Goal: Book appointment/travel/reservation

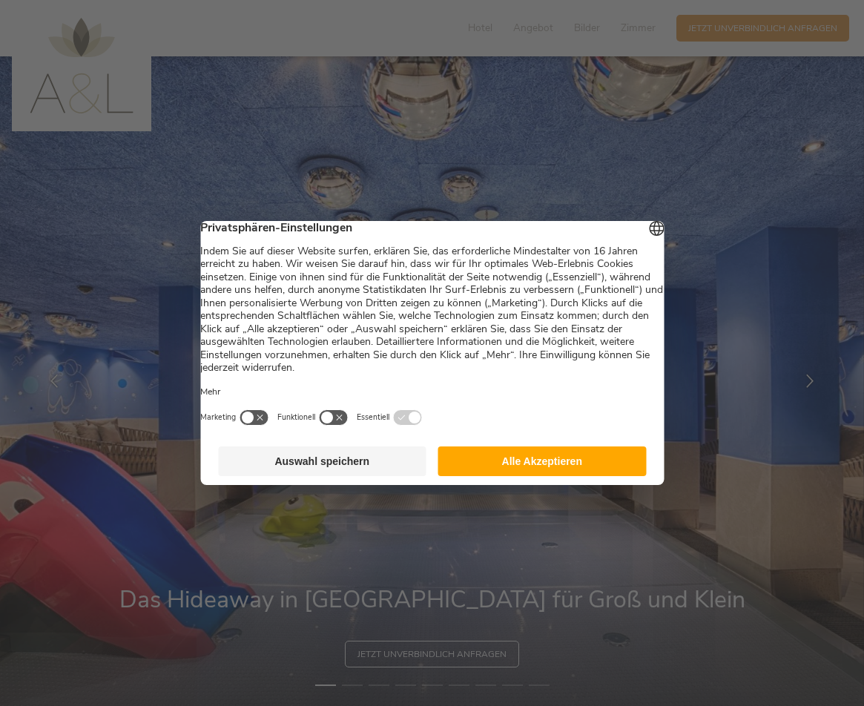
click at [513, 465] on button "Alle Akzeptieren" at bounding box center [543, 462] width 209 height 30
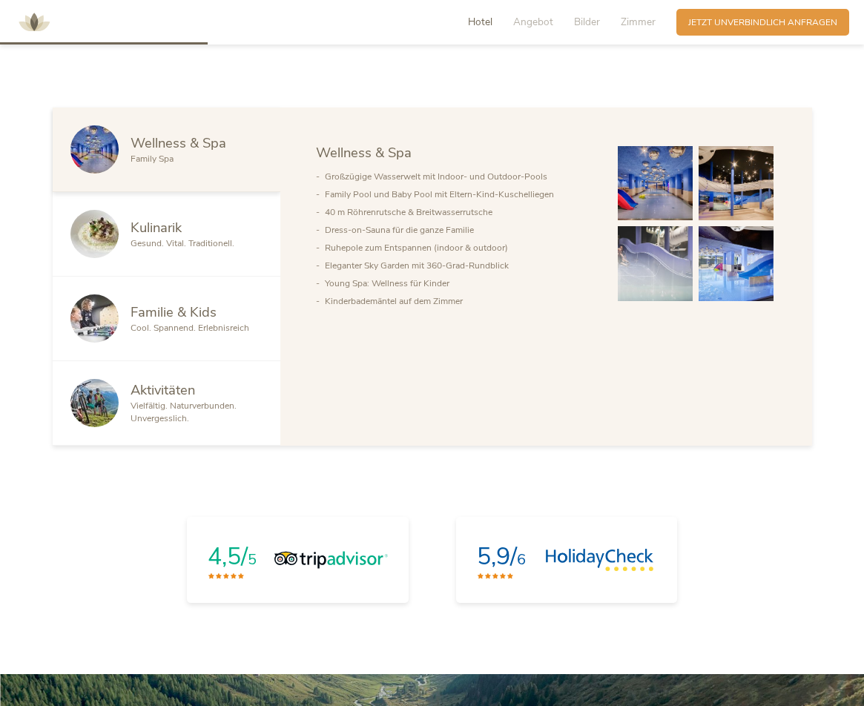
scroll to position [866, 0]
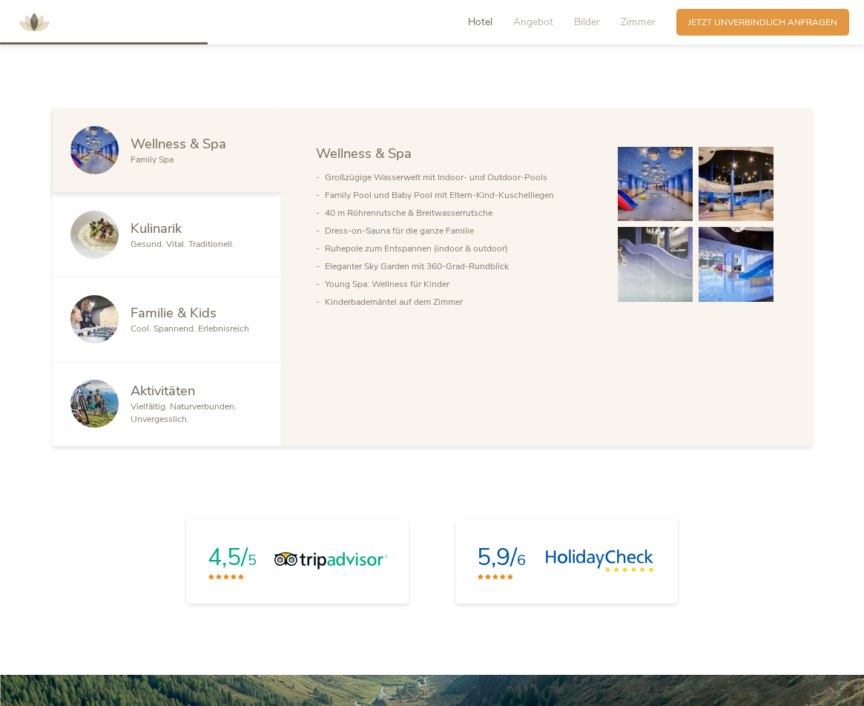
click at [180, 312] on span "Familie & Kids" at bounding box center [174, 312] width 86 height 19
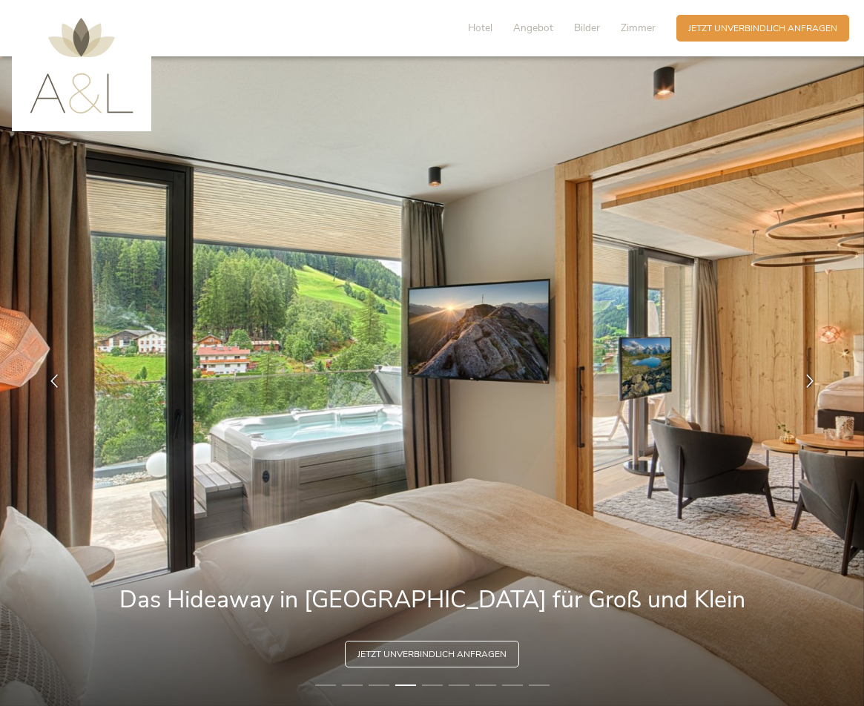
scroll to position [0, 0]
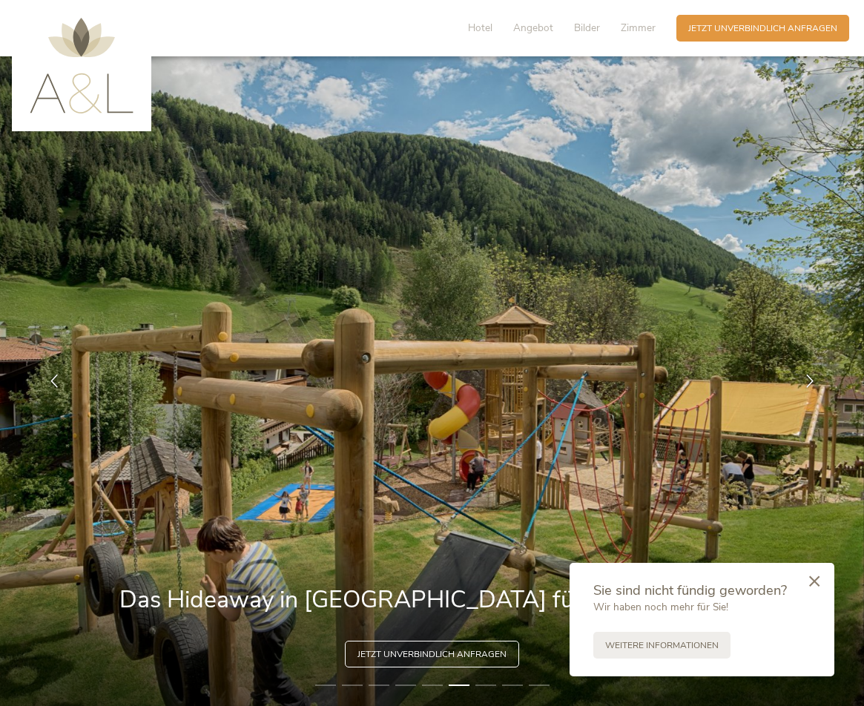
click at [816, 583] on icon at bounding box center [815, 581] width 10 height 11
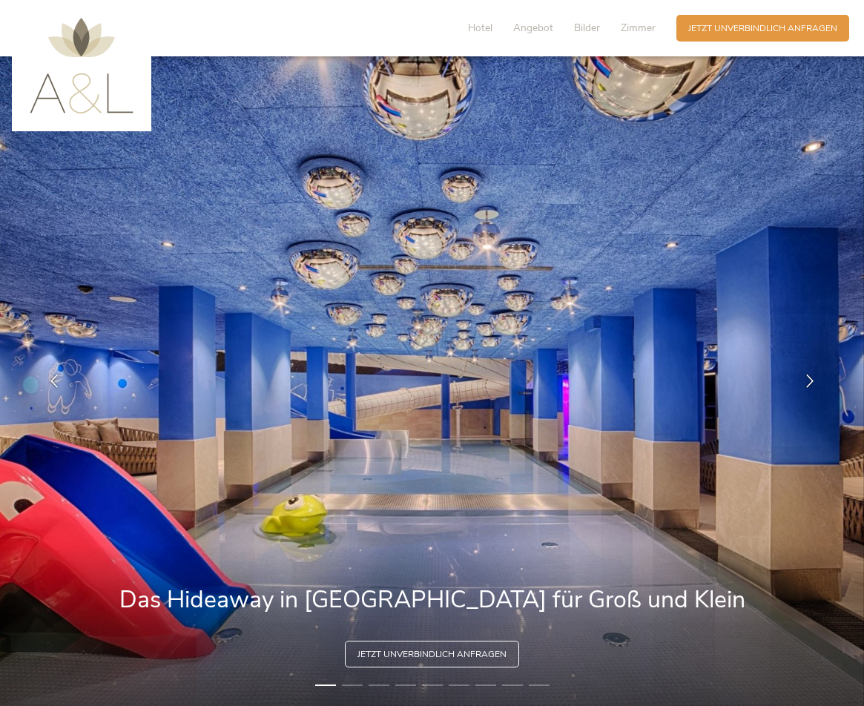
click at [383, 417] on img at bounding box center [432, 381] width 864 height 650
click at [807, 378] on icon at bounding box center [810, 379] width 13 height 13
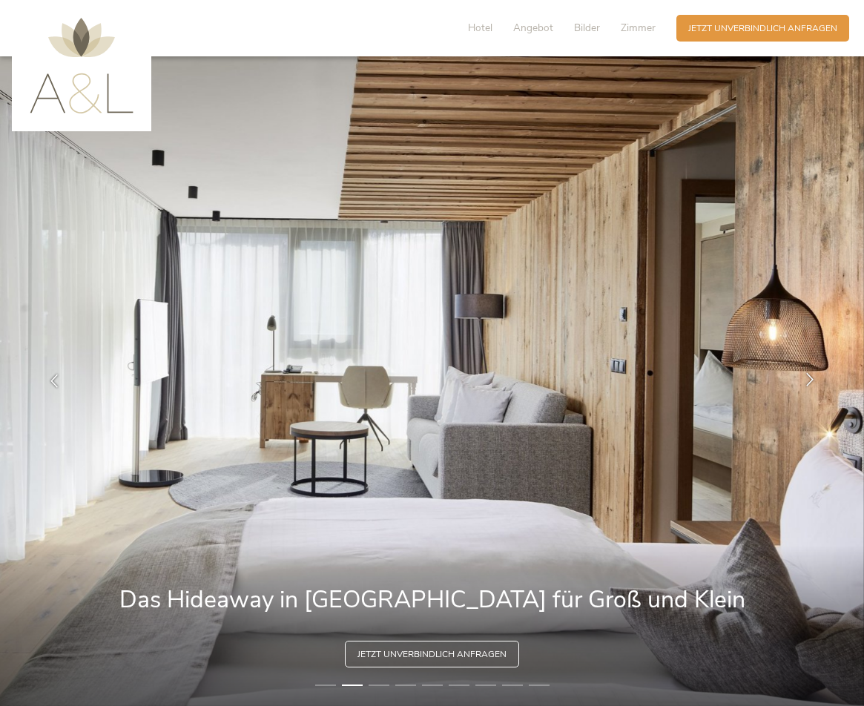
click at [809, 385] on icon at bounding box center [810, 379] width 13 height 13
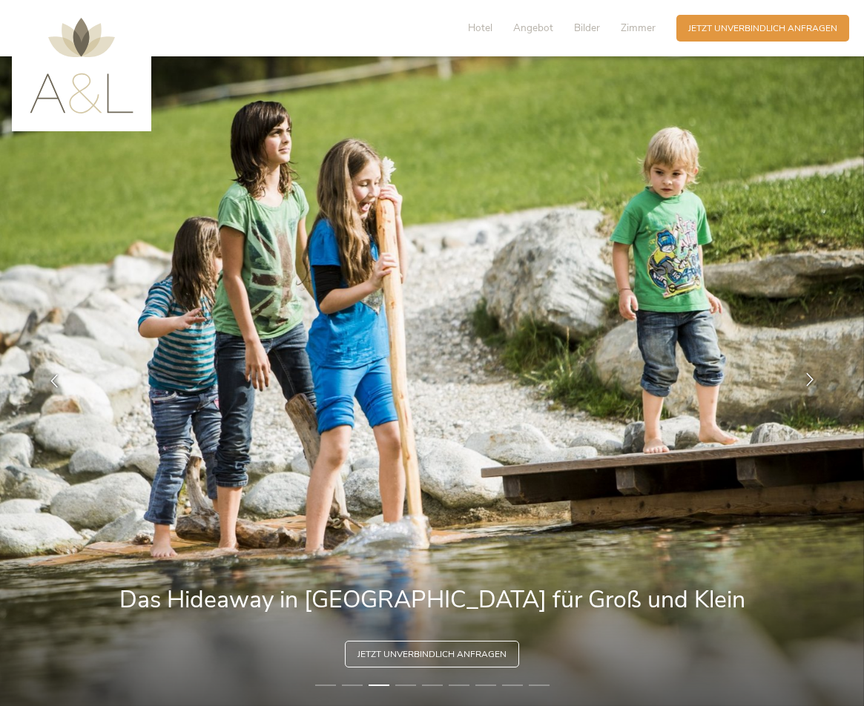
click at [809, 385] on icon at bounding box center [810, 379] width 13 height 13
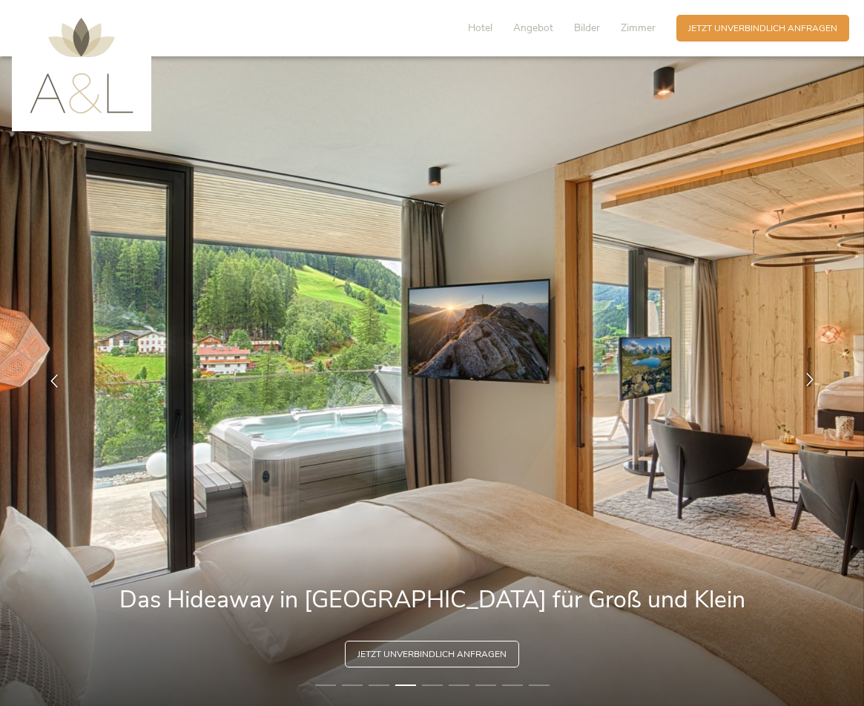
click at [809, 385] on icon at bounding box center [810, 379] width 13 height 13
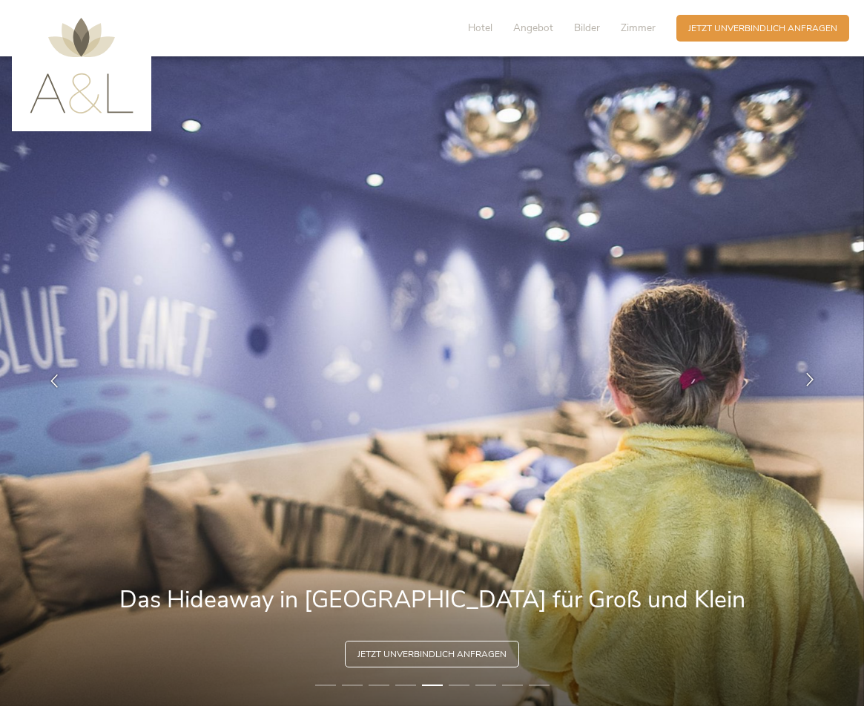
click at [809, 385] on icon at bounding box center [810, 379] width 13 height 13
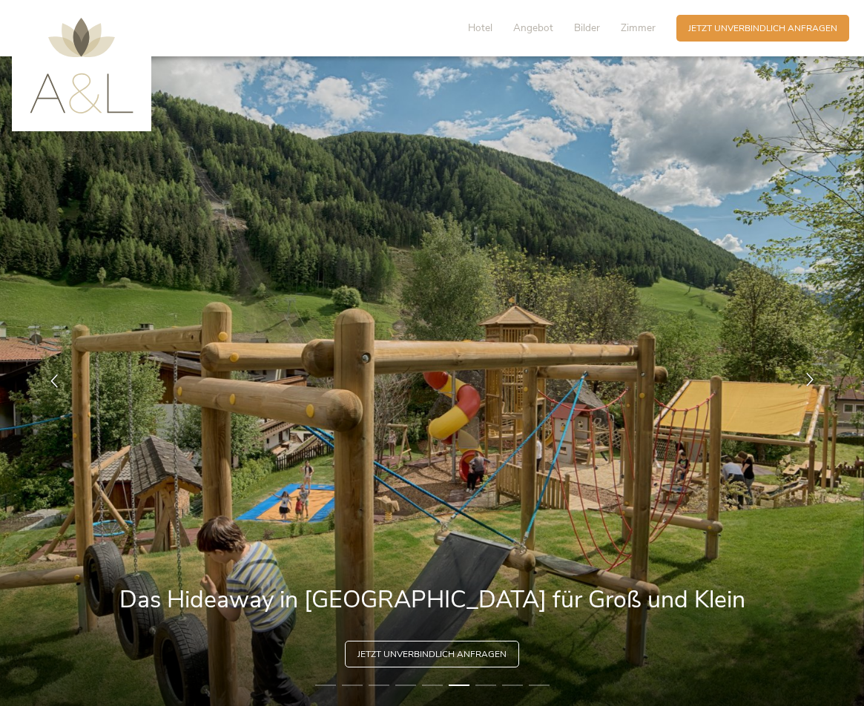
click at [800, 388] on div at bounding box center [810, 381] width 37 height 37
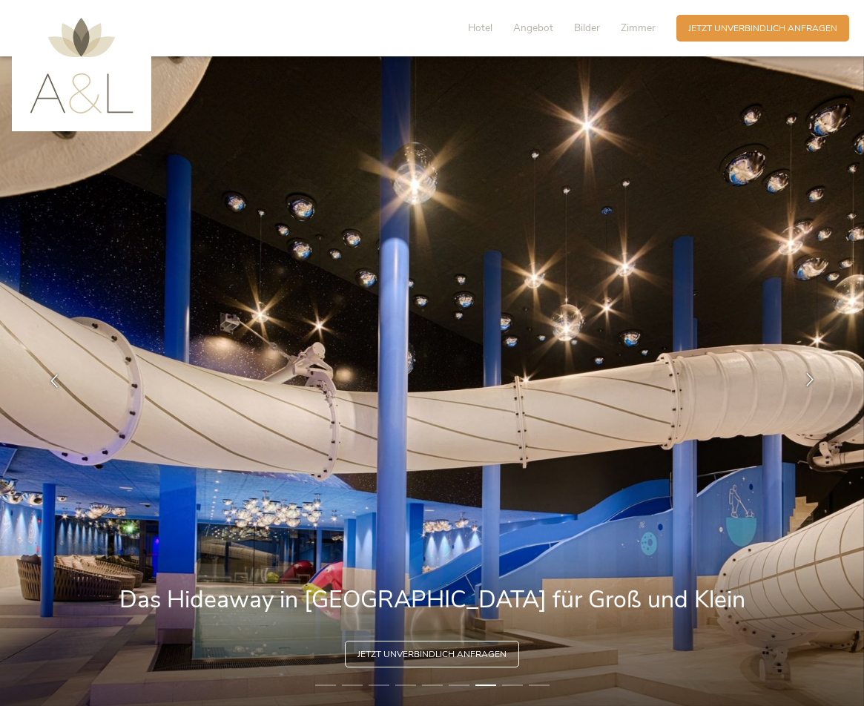
click at [807, 371] on div at bounding box center [810, 381] width 37 height 37
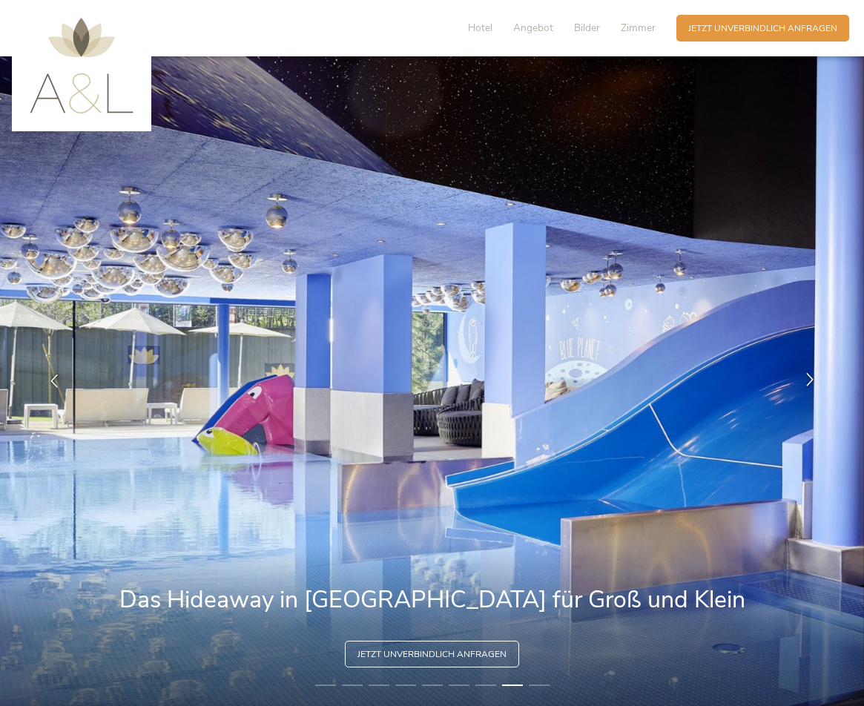
click at [807, 371] on div at bounding box center [810, 381] width 37 height 37
